Goal: Task Accomplishment & Management: Manage account settings

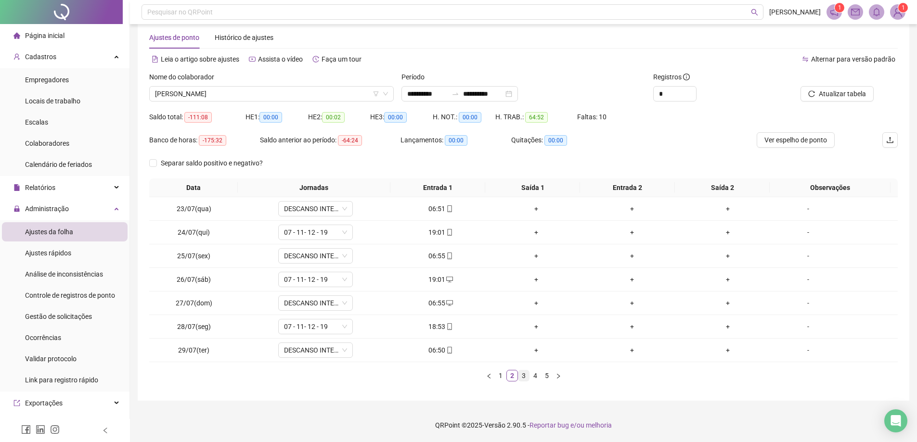
scroll to position [100, 0]
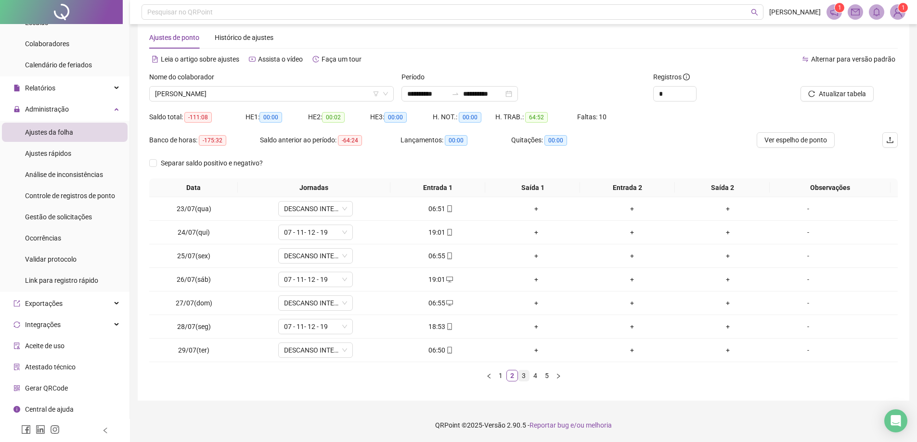
click at [521, 374] on link "3" at bounding box center [523, 376] width 11 height 11
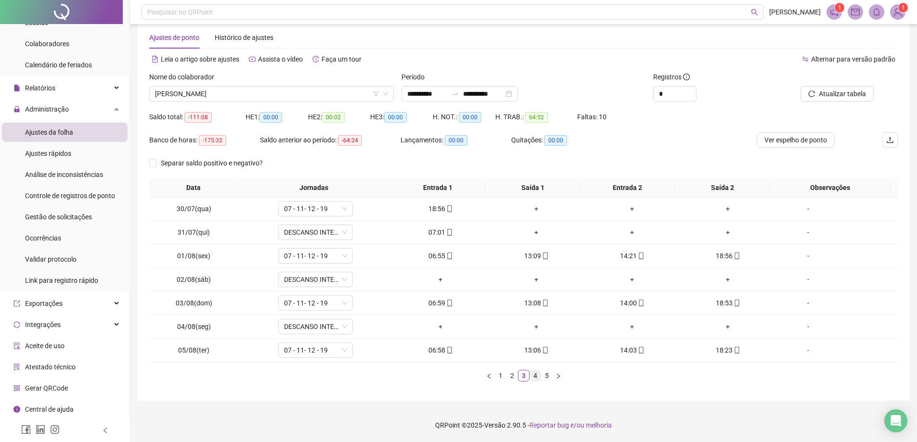
click at [535, 376] on link "4" at bounding box center [535, 376] width 11 height 11
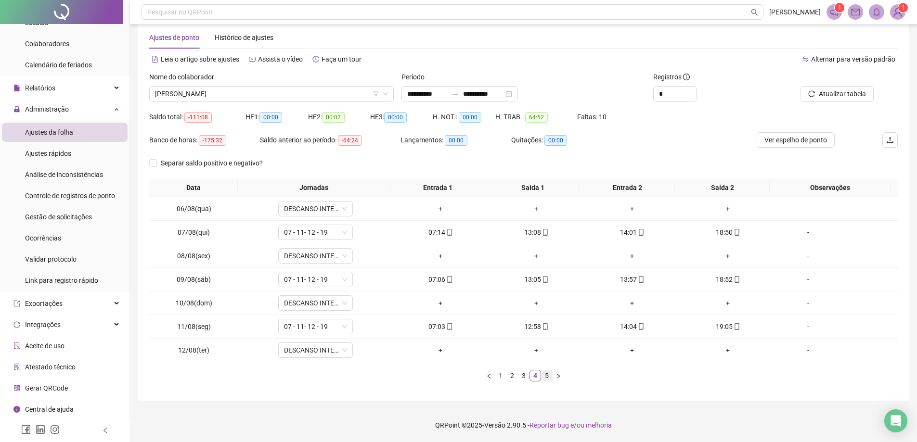
click at [546, 375] on link "5" at bounding box center [546, 376] width 11 height 11
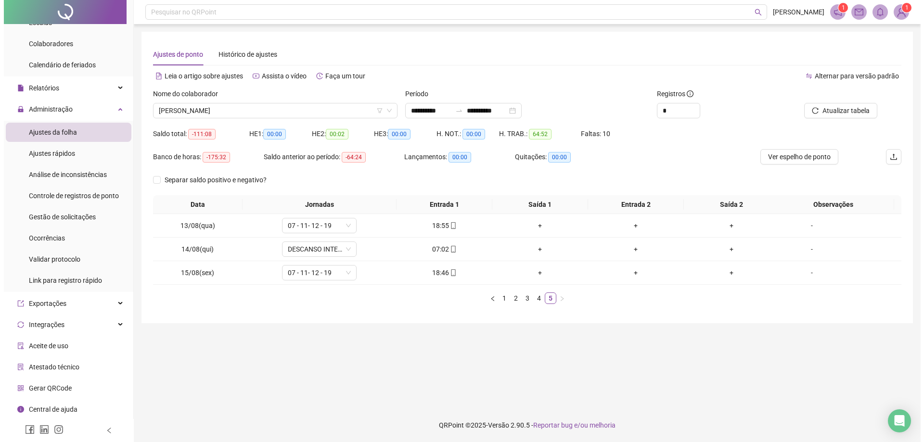
scroll to position [0, 0]
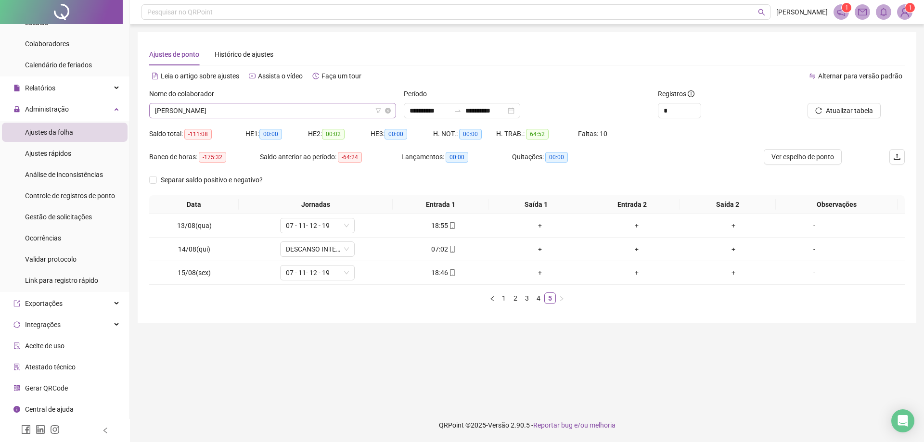
click at [361, 112] on span "[PERSON_NAME]" at bounding box center [272, 110] width 235 height 14
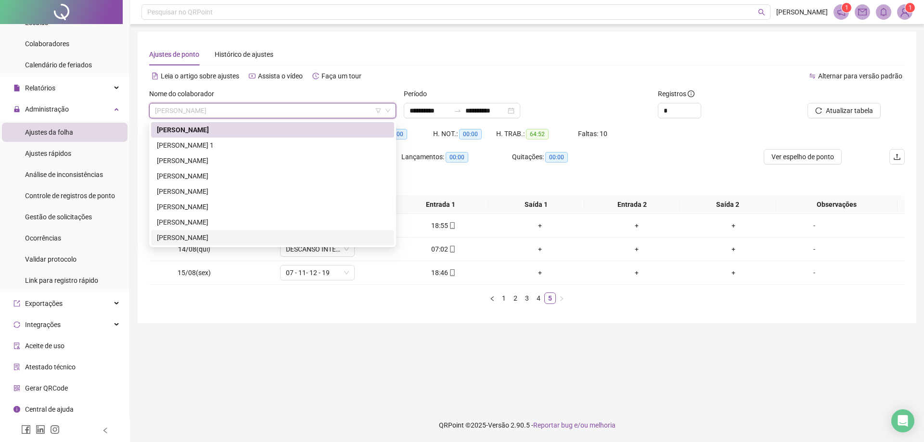
click at [219, 236] on div "[PERSON_NAME]" at bounding box center [273, 237] width 232 height 11
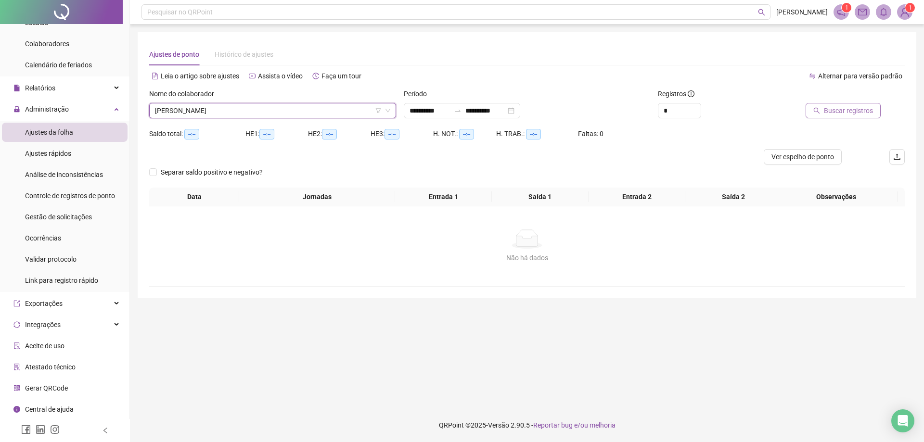
click at [843, 117] on button "Buscar registros" at bounding box center [843, 110] width 75 height 15
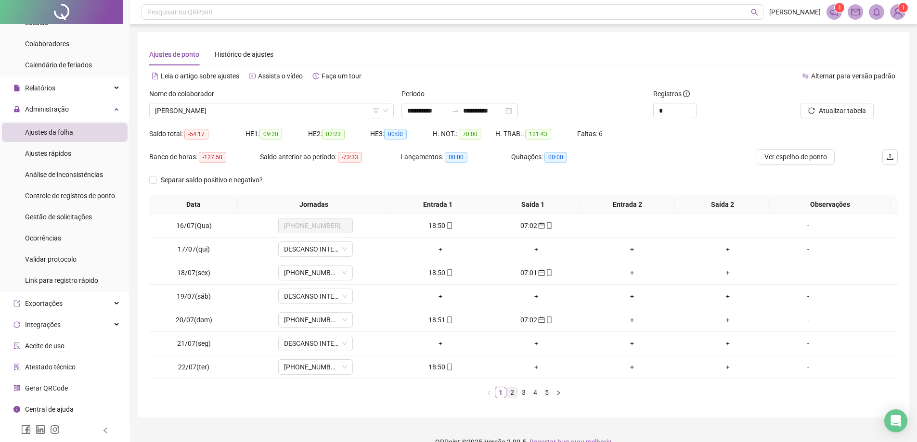
click at [513, 394] on link "2" at bounding box center [512, 392] width 11 height 11
click at [521, 394] on link "3" at bounding box center [523, 392] width 11 height 11
click at [533, 391] on link "4" at bounding box center [535, 392] width 11 height 11
click at [544, 392] on link "5" at bounding box center [546, 392] width 11 height 11
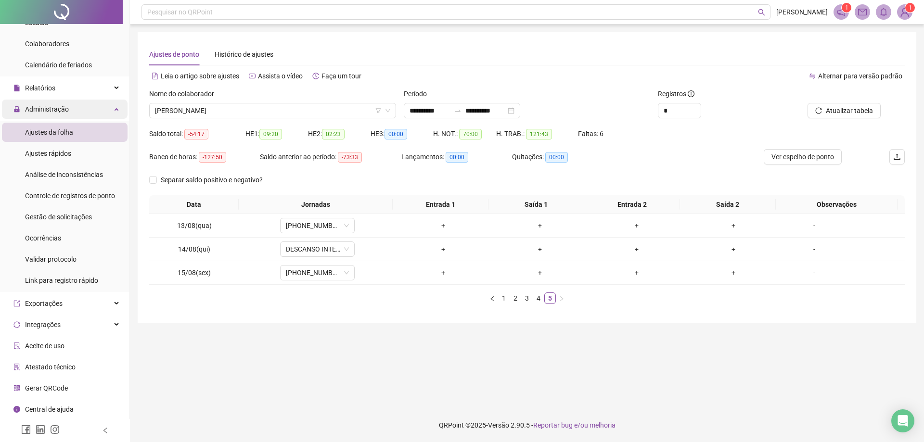
click at [53, 106] on span "Administração" at bounding box center [47, 109] width 44 height 8
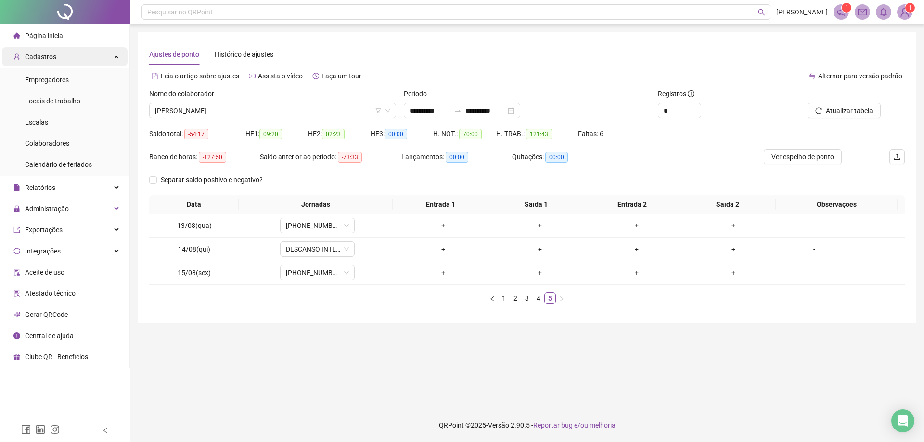
click at [38, 54] on span "Cadastros" at bounding box center [40, 57] width 31 height 8
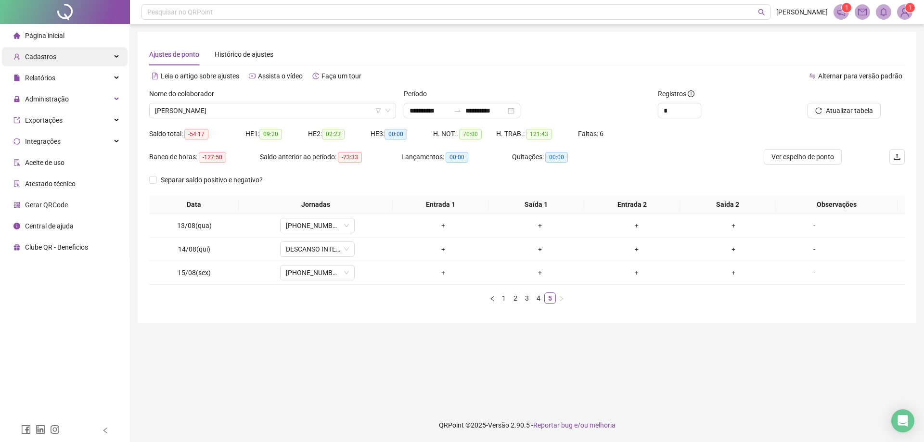
click at [44, 55] on span "Cadastros" at bounding box center [40, 57] width 31 height 8
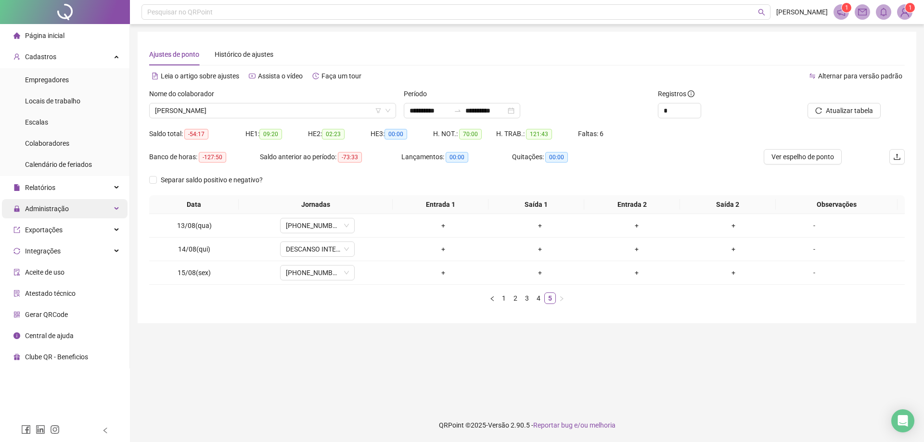
click at [56, 206] on span "Administração" at bounding box center [47, 209] width 44 height 8
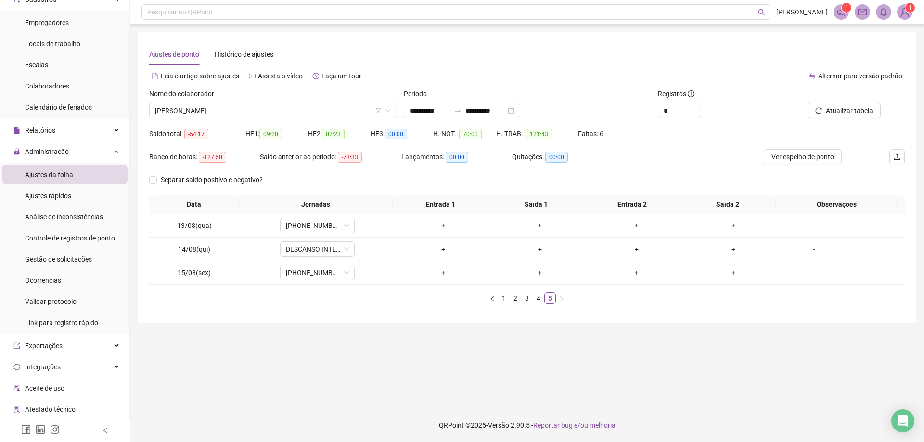
scroll to position [65, 0]
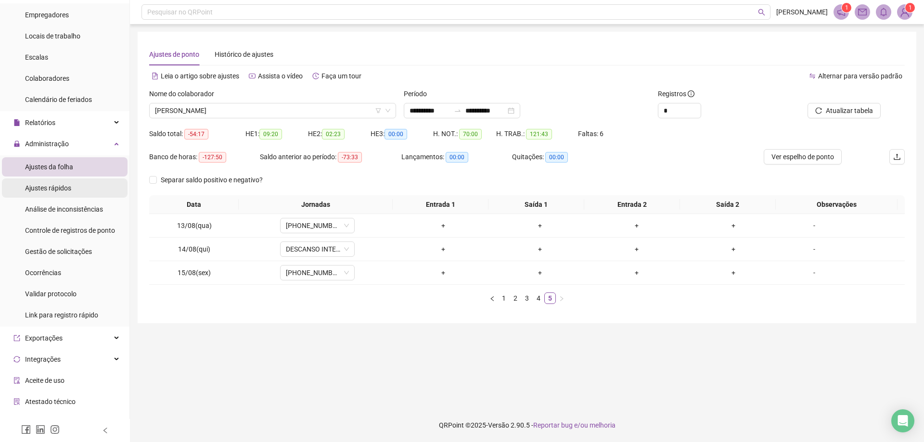
click at [59, 187] on span "Ajustes rápidos" at bounding box center [48, 188] width 46 height 8
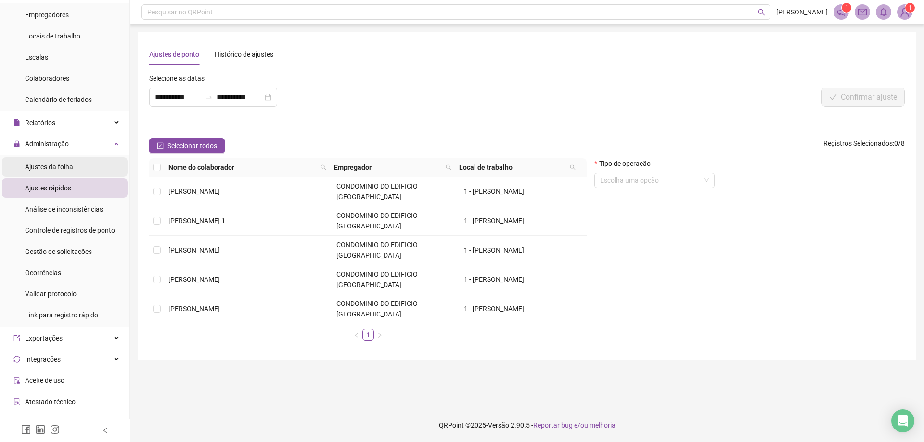
click at [63, 167] on span "Ajustes da folha" at bounding box center [49, 167] width 48 height 8
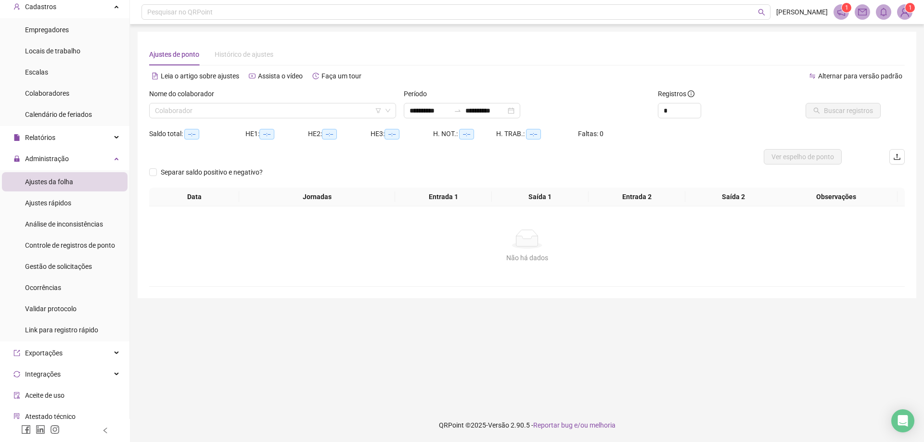
scroll to position [39, 0]
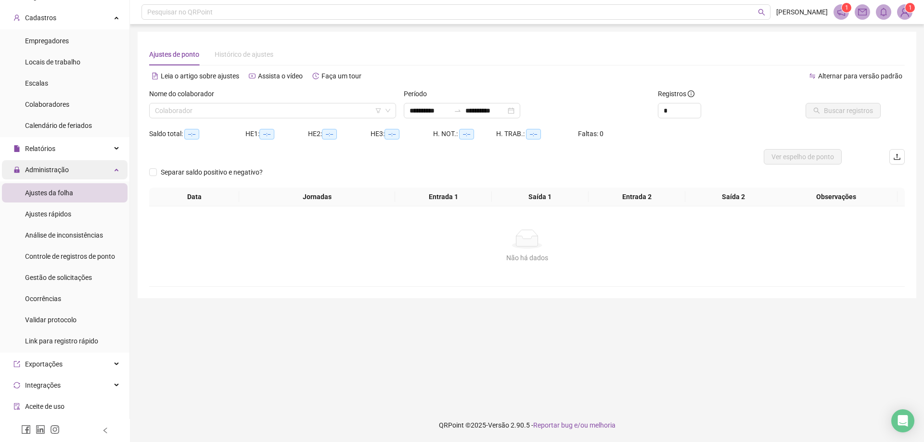
click at [56, 167] on span "Administração" at bounding box center [47, 170] width 44 height 8
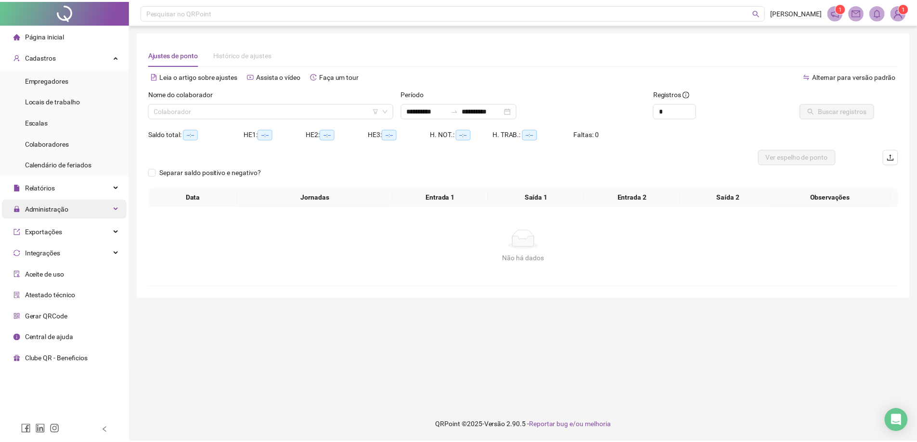
scroll to position [0, 0]
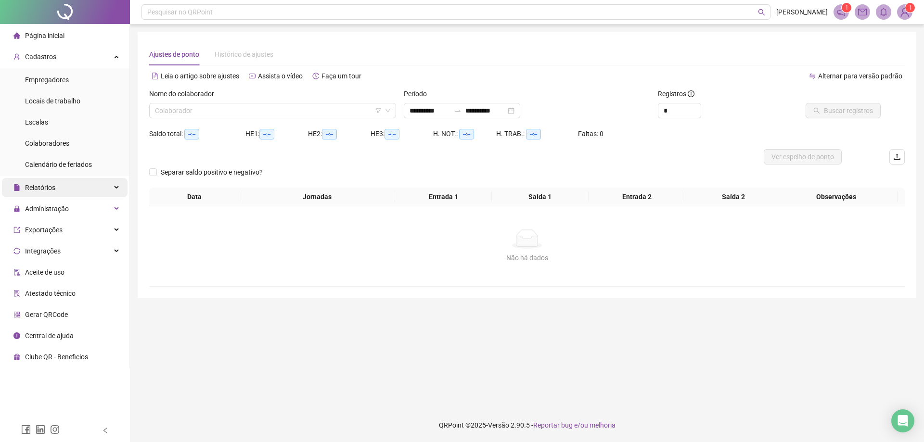
click at [42, 185] on span "Relatórios" at bounding box center [40, 188] width 30 height 8
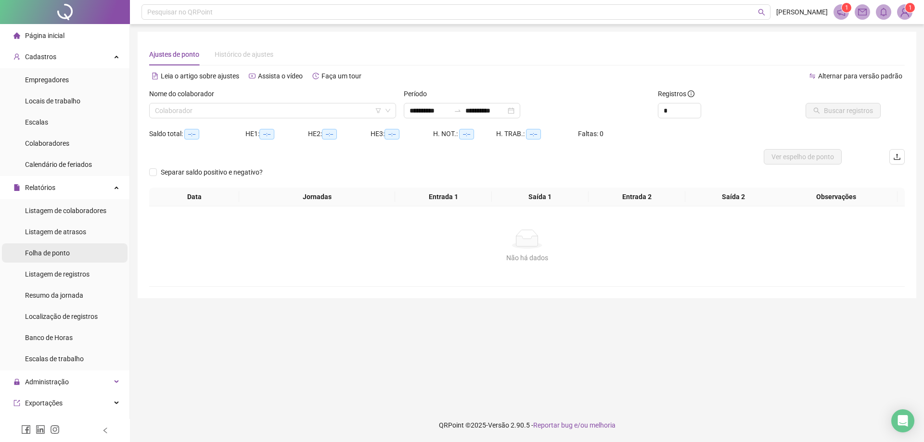
click at [52, 254] on span "Folha de ponto" at bounding box center [47, 253] width 45 height 8
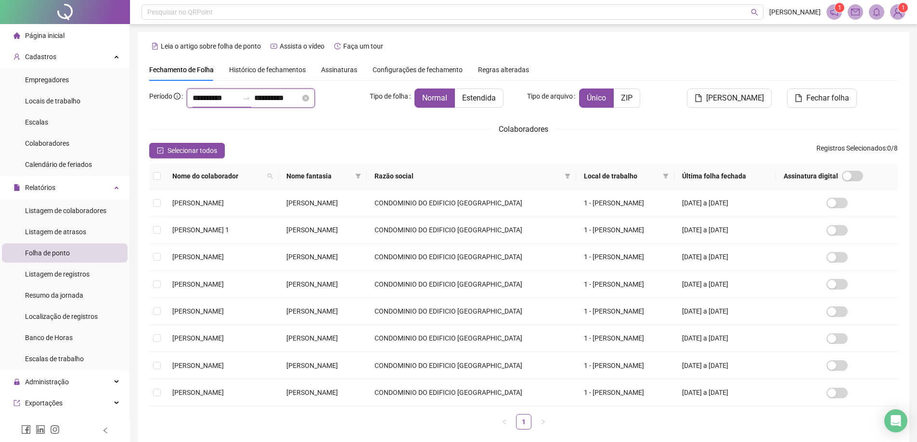
click at [235, 100] on input "**********" at bounding box center [216, 98] width 46 height 12
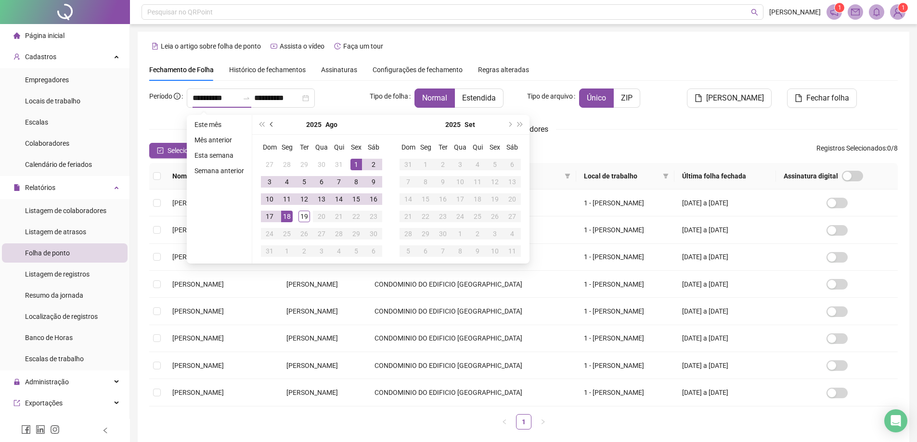
click at [270, 122] on span "prev-year" at bounding box center [272, 124] width 5 height 5
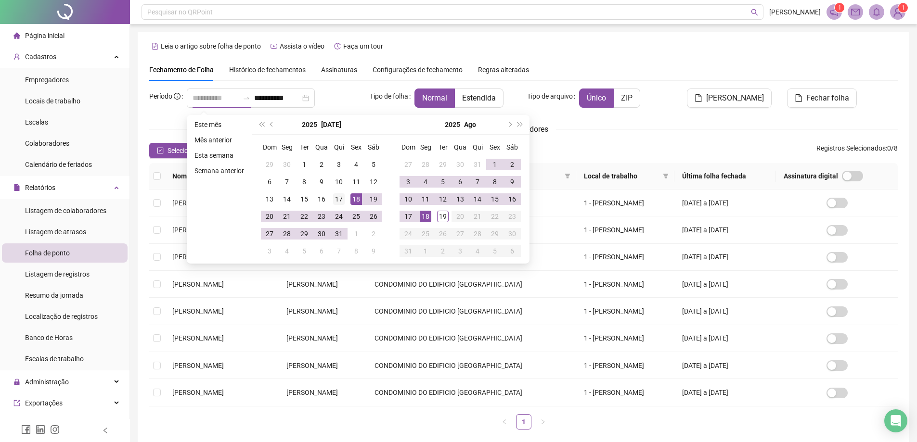
type input "**********"
click at [335, 198] on div "17" at bounding box center [339, 199] width 12 height 12
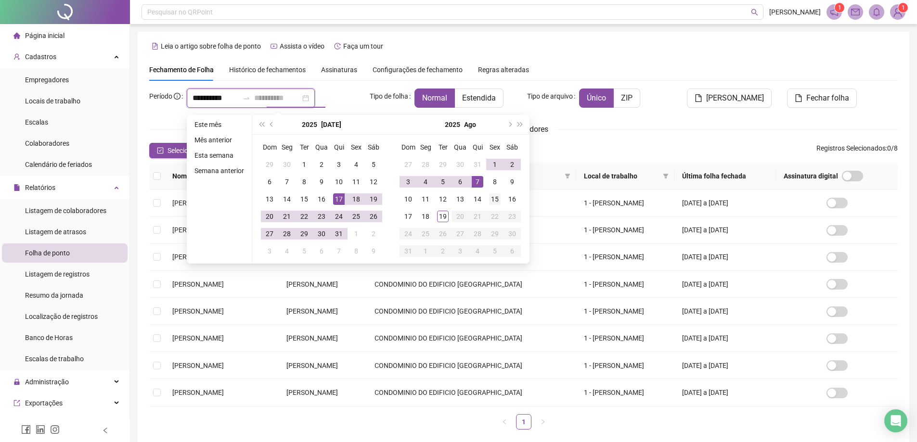
type input "**********"
click at [496, 200] on div "15" at bounding box center [495, 199] width 12 height 12
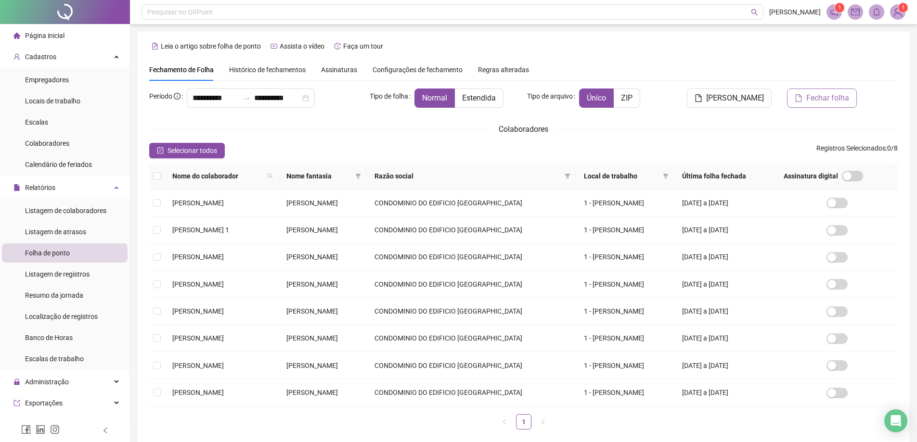
click at [836, 97] on span "Fechar folha" at bounding box center [827, 98] width 43 height 12
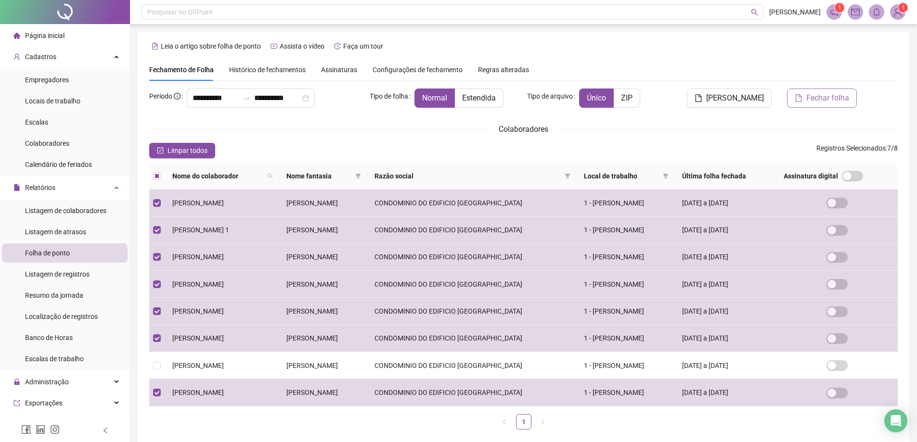
click at [820, 103] on span "Fechar folha" at bounding box center [827, 98] width 43 height 12
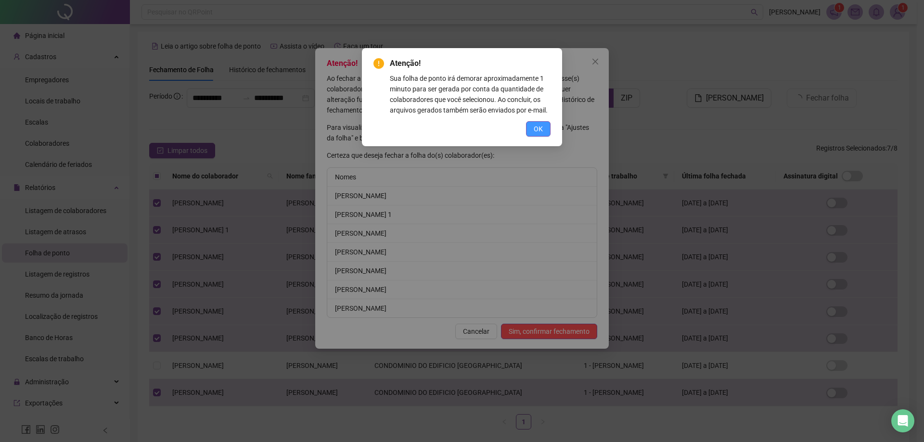
click at [538, 128] on span "OK" at bounding box center [538, 129] width 9 height 11
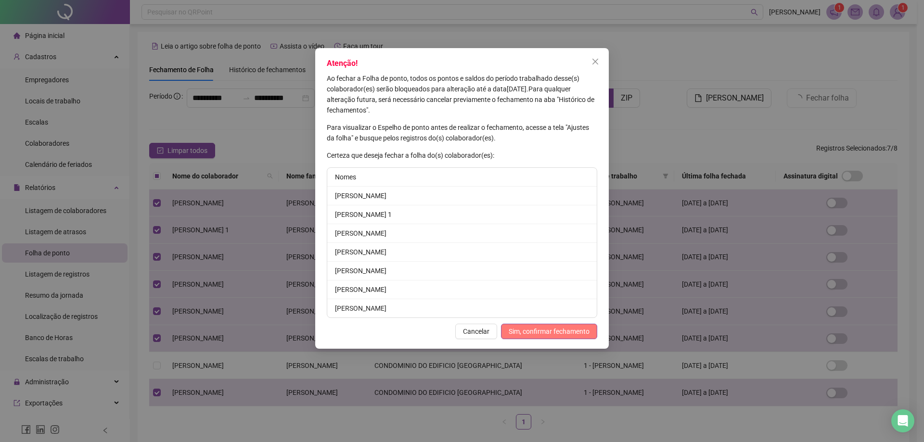
click at [538, 329] on span "Sim, confirmar fechamento" at bounding box center [549, 331] width 81 height 11
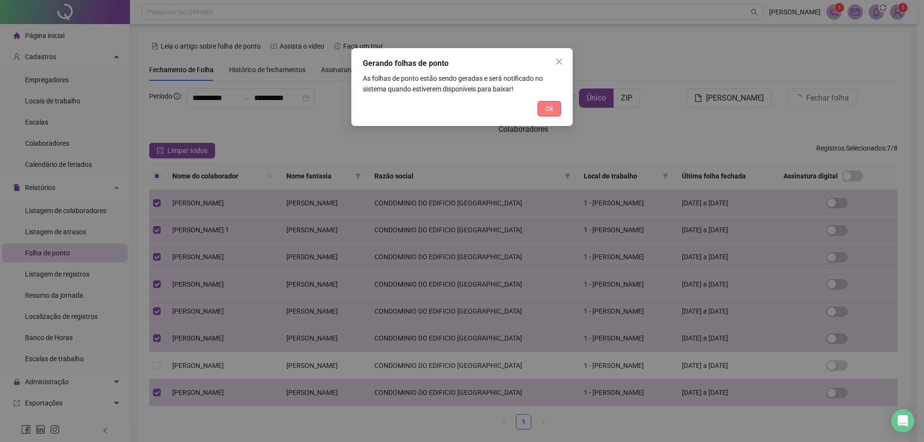
click at [548, 106] on span "Ok" at bounding box center [549, 108] width 8 height 11
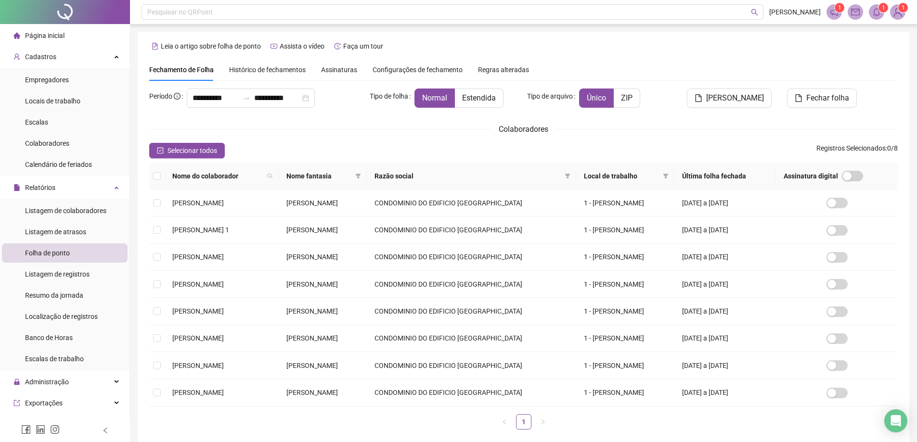
click at [837, 7] on sup "1" at bounding box center [840, 8] width 10 height 10
click at [834, 13] on icon "notification" at bounding box center [834, 12] width 9 height 9
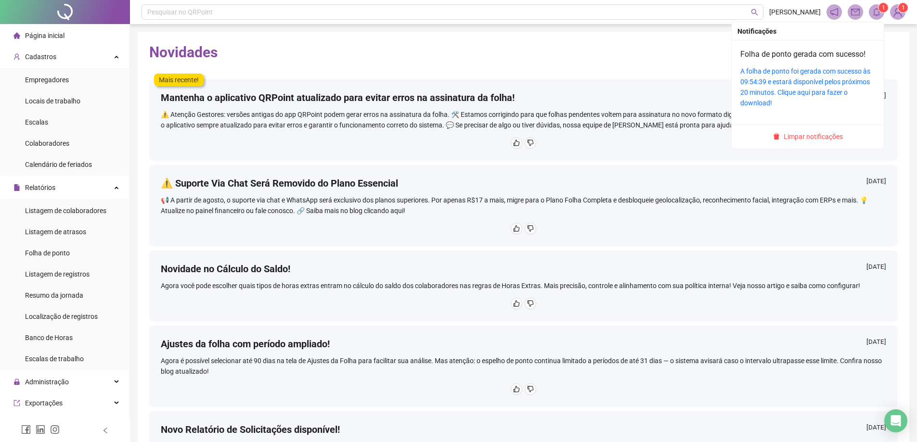
click at [880, 9] on sup "1" at bounding box center [883, 8] width 10 height 10
click at [812, 57] on link "Folha de ponto gerada com sucesso!" at bounding box center [802, 54] width 125 height 9
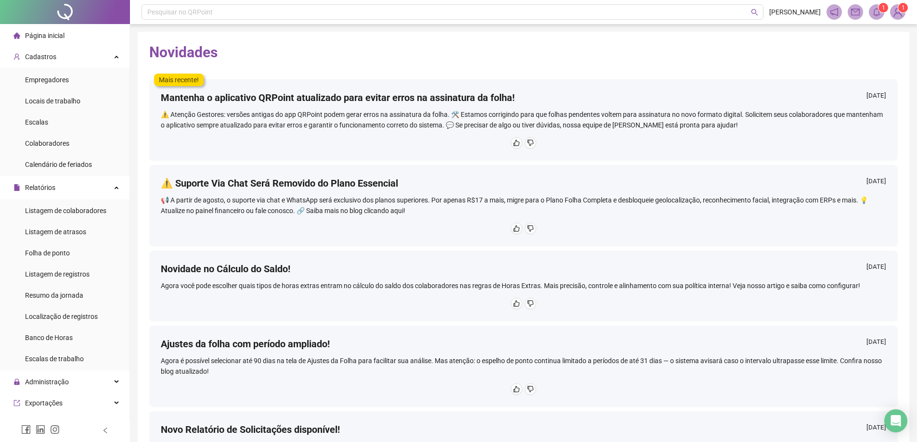
click at [839, 69] on div "Mais recente! Mantenha o aplicativo QRPoint atualizado para evitar erros na ass…" at bounding box center [523, 114] width 748 height 91
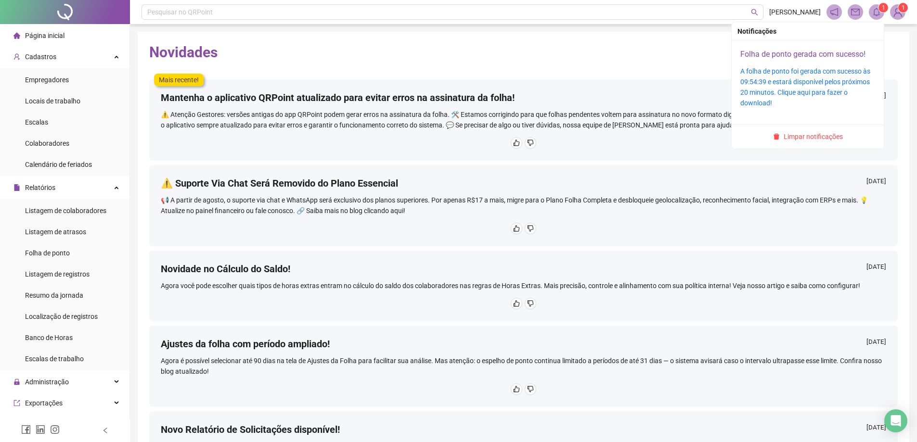
click at [822, 59] on link "Folha de ponto gerada com sucesso!" at bounding box center [802, 54] width 125 height 9
